Goal: Task Accomplishment & Management: Complete application form

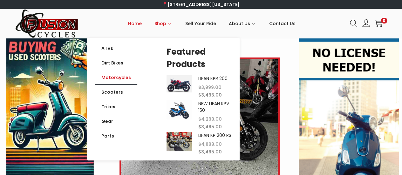
click at [116, 76] on link "Motorcycles" at bounding box center [116, 77] width 42 height 15
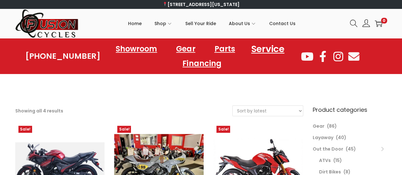
click at [272, 52] on link "Service" at bounding box center [267, 48] width 48 height 17
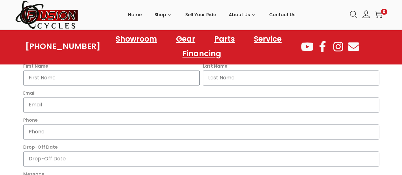
scroll to position [284, 0]
click at [139, 78] on input "First Name" at bounding box center [111, 77] width 176 height 15
type input "Jim"
click at [241, 75] on input "Last Name" at bounding box center [291, 77] width 176 height 15
type input "Jarrett"
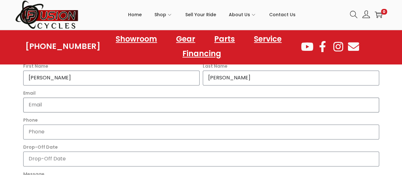
click at [95, 105] on input "Email" at bounding box center [201, 104] width 356 height 15
type input "harley681@gmail.com"
type input "7573771806"
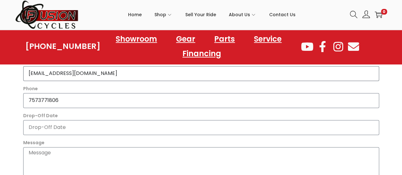
scroll to position [316, 0]
click at [74, 152] on textarea "Message" at bounding box center [201, 163] width 356 height 33
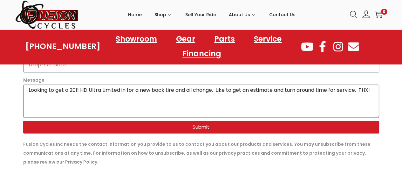
scroll to position [378, 0]
type textarea "Looking to get a 2011 HD Ultra Limited in for a new back tire and oil change. L…"
click at [204, 128] on span "Submit" at bounding box center [200, 126] width 17 height 5
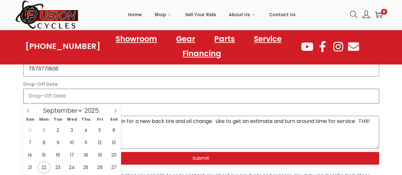
scroll to position [347, 0]
click at [75, 167] on span "24" at bounding box center [72, 167] width 12 height 12
type input "2025-09-24"
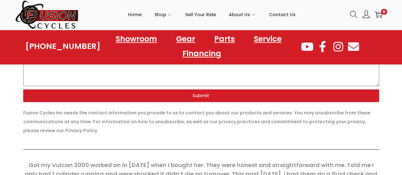
click at [203, 97] on span "Submit" at bounding box center [200, 95] width 17 height 5
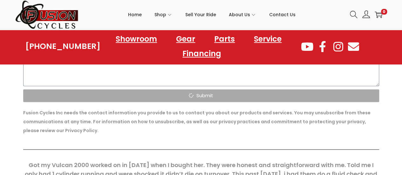
scroll to position [410, 0]
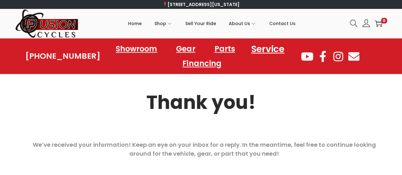
click at [268, 50] on link "Service" at bounding box center [267, 48] width 48 height 17
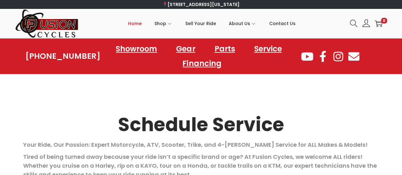
click at [140, 23] on span "Home" at bounding box center [135, 24] width 14 height 16
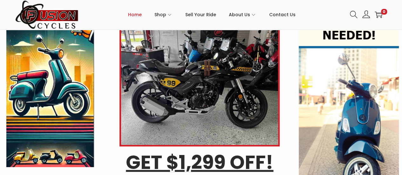
scroll to position [32, 0]
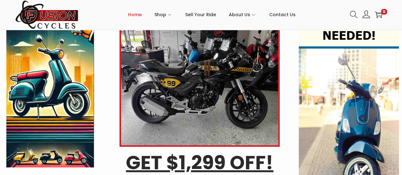
click at [242, 81] on img at bounding box center [199, 86] width 160 height 121
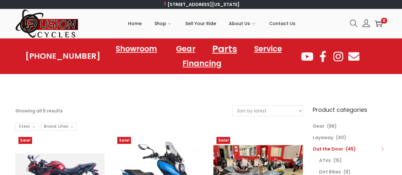
click at [223, 49] on link "Parts" at bounding box center [224, 48] width 40 height 17
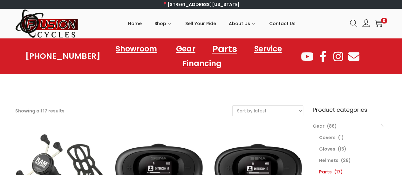
click at [226, 48] on link "Parts" at bounding box center [224, 48] width 40 height 17
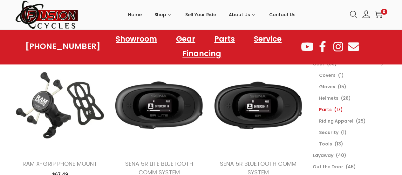
scroll to position [63, 0]
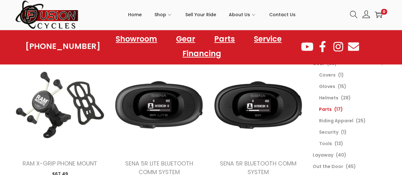
click at [326, 109] on link "Parts" at bounding box center [325, 109] width 13 height 6
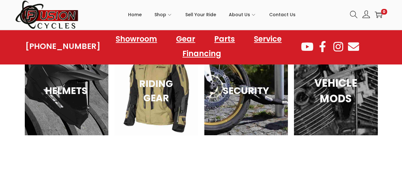
scroll to position [989, 0]
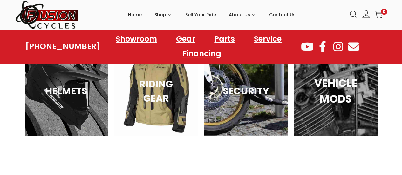
click at [341, 100] on h3 "VEHICLE MODS" at bounding box center [335, 90] width 67 height 31
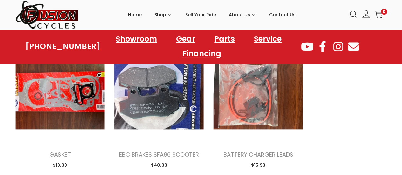
scroll to position [507, 0]
